Goal: Register for event/course

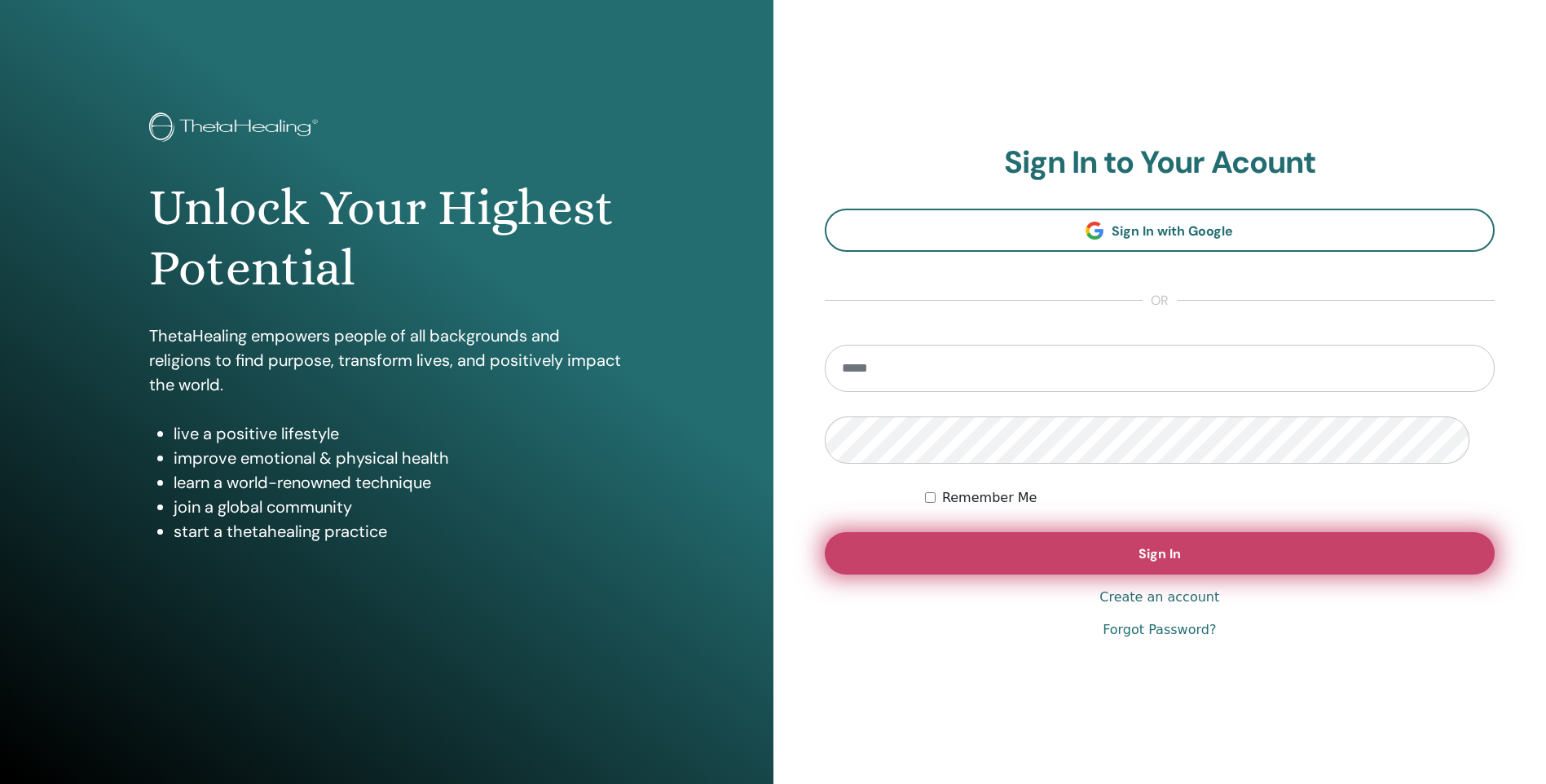
type input "**********"
click at [1043, 574] on button "Sign In" at bounding box center [1160, 553] width 671 height 43
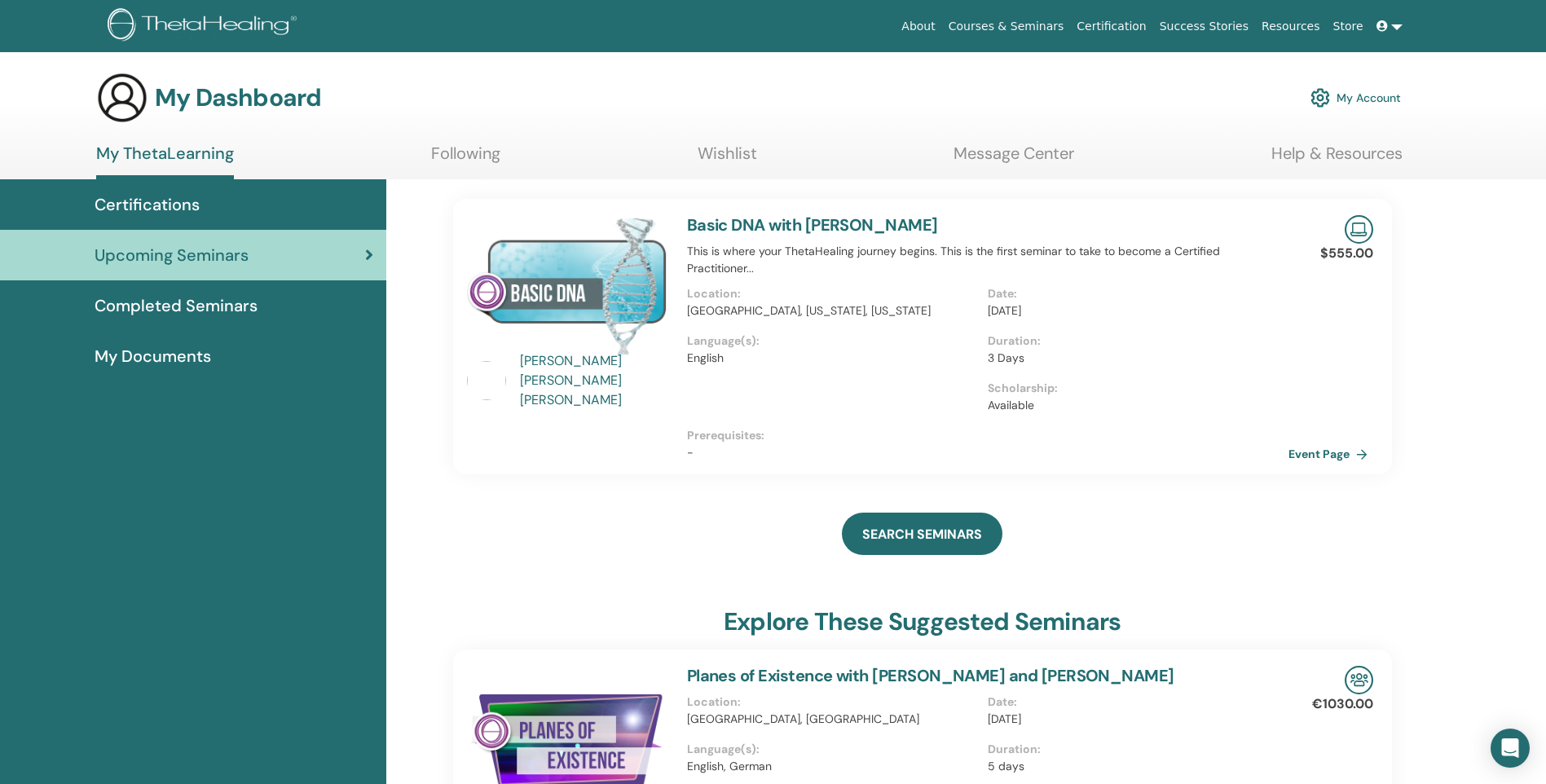
click at [491, 375] on img at bounding box center [486, 380] width 39 height 39
click at [607, 287] on img at bounding box center [567, 286] width 201 height 141
click at [927, 235] on link "Basic DNA with [PERSON_NAME]" at bounding box center [812, 225] width 251 height 21
click at [1355, 234] on img at bounding box center [1358, 229] width 29 height 29
click at [1338, 263] on p "$555.00" at bounding box center [1346, 254] width 53 height 20
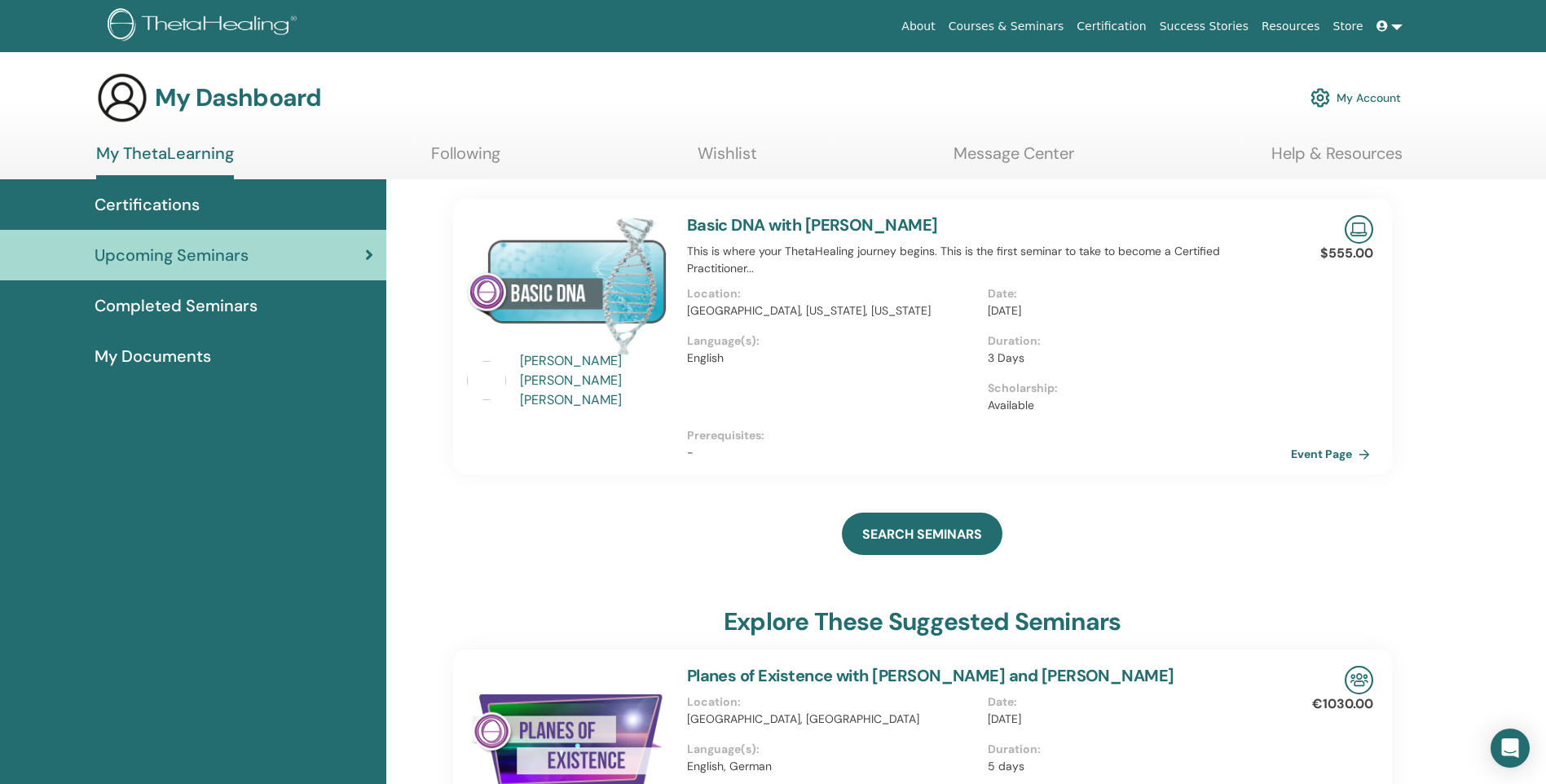
click at [1317, 466] on link "Event Page" at bounding box center [1333, 453] width 86 height 24
